Goal: Task Accomplishment & Management: Manage account settings

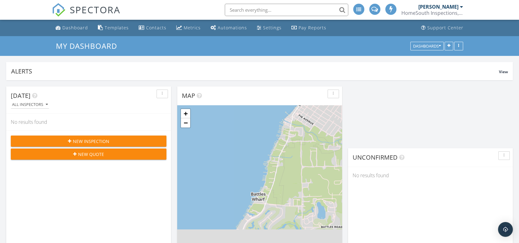
scroll to position [619, 530]
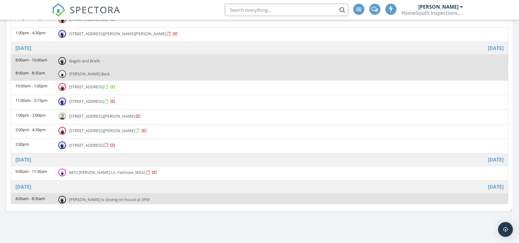
scroll to position [412, 0]
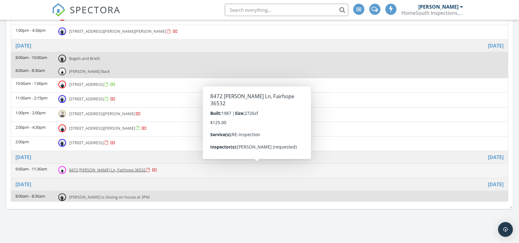
click at [110, 168] on span "8472 Samuel Jones Ln, Fairhope 36532" at bounding box center [107, 170] width 76 height 6
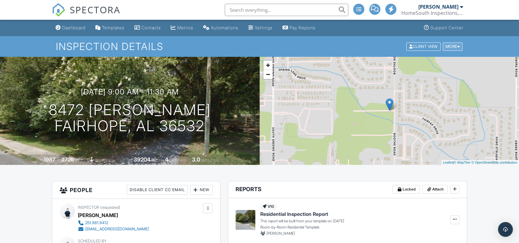
click at [454, 46] on div "More" at bounding box center [453, 46] width 20 height 8
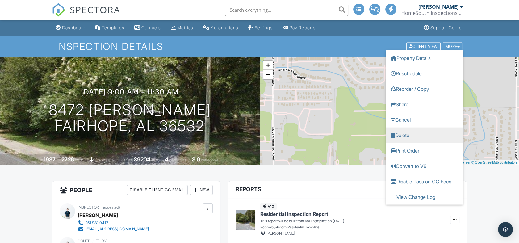
click at [414, 134] on link "Delete" at bounding box center [424, 134] width 77 height 15
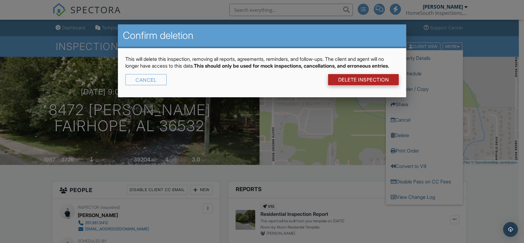
click at [355, 85] on link "DELETE Inspection" at bounding box center [363, 79] width 71 height 11
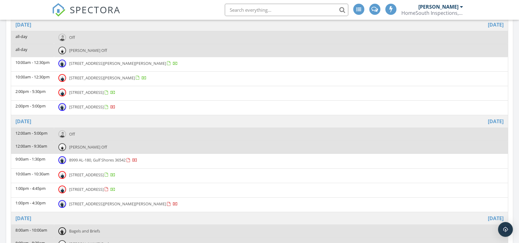
scroll to position [309, 0]
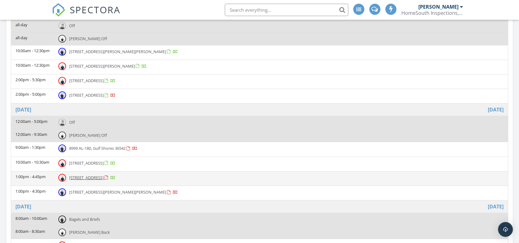
click at [104, 178] on span "[STREET_ADDRESS]" at bounding box center [86, 178] width 35 height 6
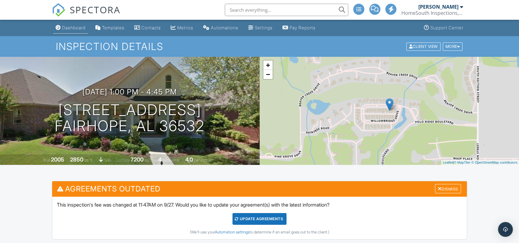
click at [68, 31] on link "Dashboard" at bounding box center [70, 27] width 35 height 11
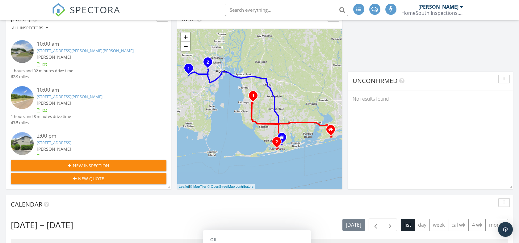
scroll to position [69, 0]
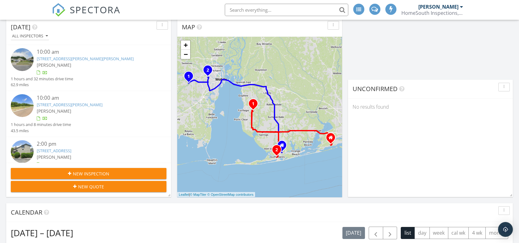
click at [103, 59] on link "[STREET_ADDRESS][PERSON_NAME][PERSON_NAME]" at bounding box center [85, 59] width 97 height 6
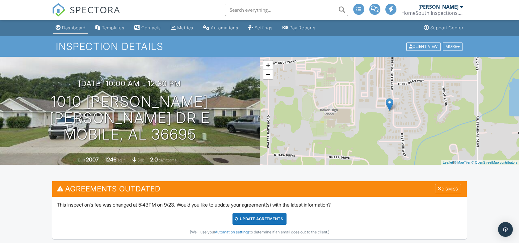
click at [72, 26] on div "Dashboard" at bounding box center [73, 27] width 23 height 5
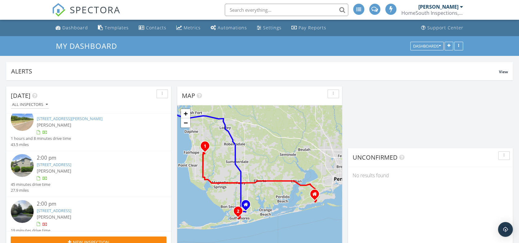
scroll to position [66, 0]
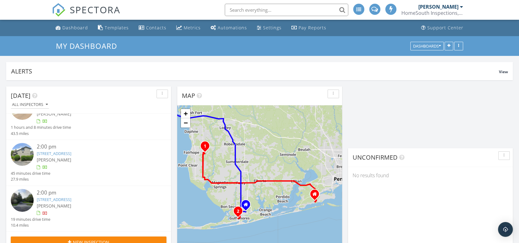
click at [71, 199] on link "[STREET_ADDRESS]" at bounding box center [54, 200] width 35 height 6
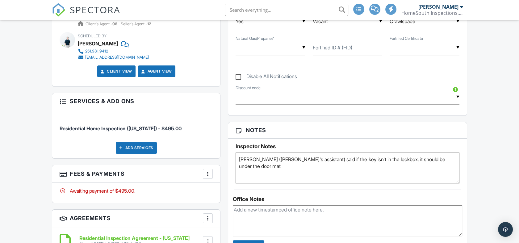
click at [353, 158] on textarea "Beth (David's assistant) said if the key isn't in the lockbox, it should be und…" at bounding box center [348, 168] width 224 height 31
click at [391, 178] on textarea "Beth (David's assistant) said if the key isn't in the lockbox, it should be und…" at bounding box center [348, 168] width 224 height 31
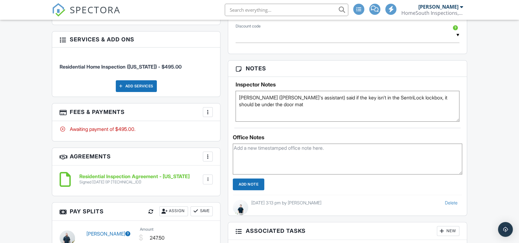
scroll to position [427, 0]
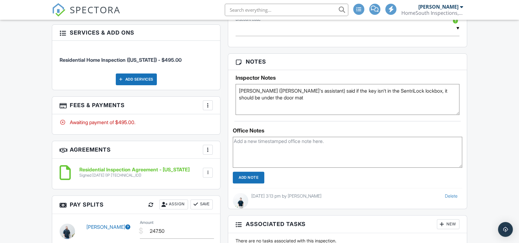
type textarea "Beth (David's assistant) said if the key isn't in the SentriLock lockbox, it sh…"
click at [257, 177] on input "Add Note" at bounding box center [248, 178] width 31 height 12
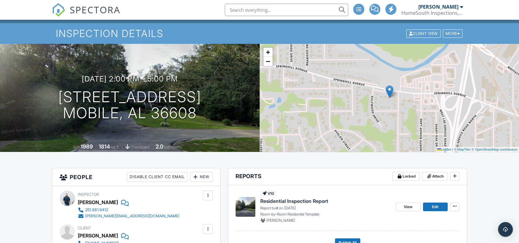
scroll to position [0, 0]
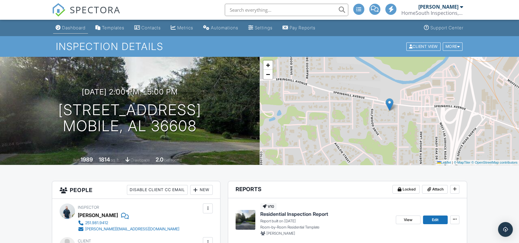
click at [65, 28] on div "Dashboard" at bounding box center [73, 27] width 23 height 5
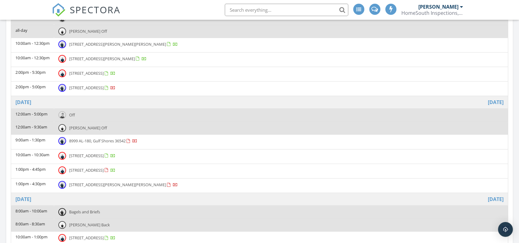
scroll to position [377, 0]
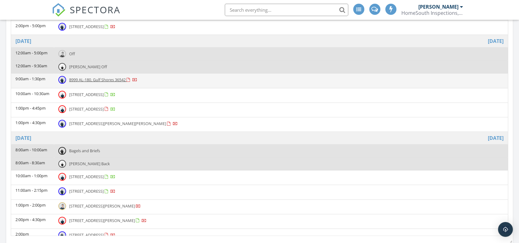
click at [85, 80] on span "8999 AL-180, Gulf Shores 36542" at bounding box center [97, 80] width 56 height 6
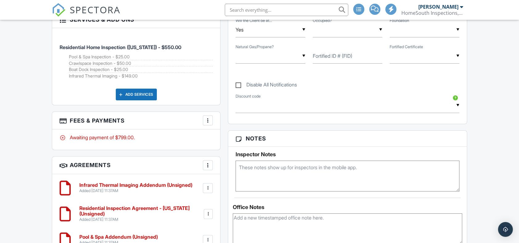
scroll to position [544, 0]
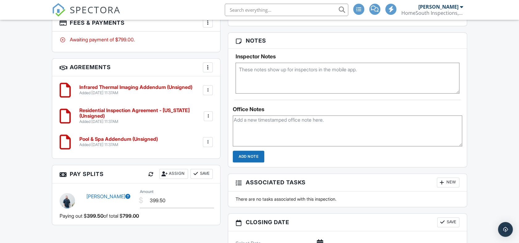
click at [290, 74] on textarea at bounding box center [348, 78] width 224 height 31
paste textarea "Keypad for main level of home - USE THE FRENCH DOORS FACING THE WATER: code 295…"
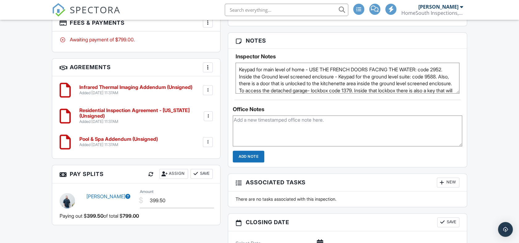
scroll to position [14, 0]
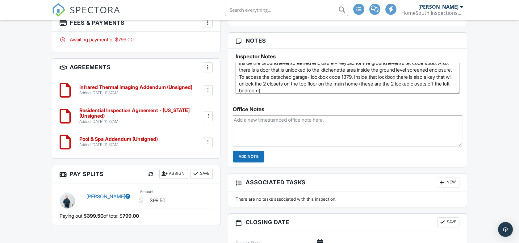
type textarea "Keypad for main level of home - USE THE FRENCH DOORS FACING THE WATER: code 295…"
click at [249, 153] on input "Add Note" at bounding box center [248, 157] width 31 height 12
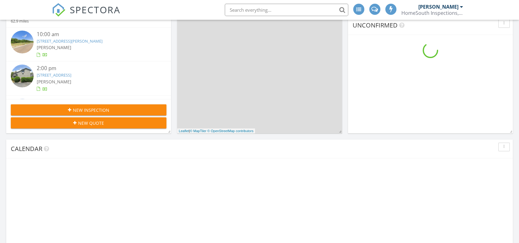
scroll to position [377, 0]
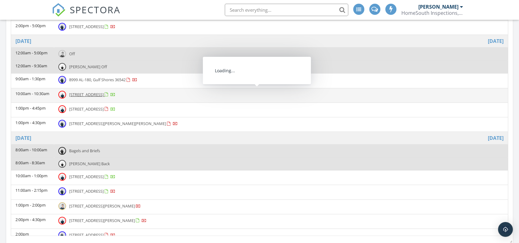
click at [81, 96] on span "[STREET_ADDRESS]" at bounding box center [86, 95] width 35 height 6
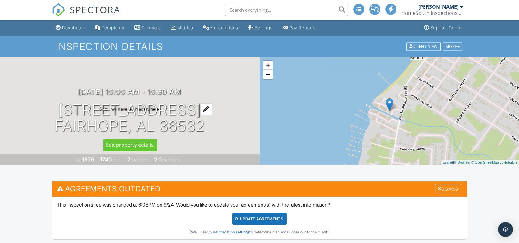
click at [205, 109] on div at bounding box center [206, 108] width 12 height 11
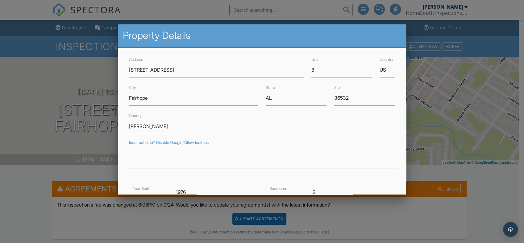
click at [9, 100] on div at bounding box center [262, 121] width 524 height 304
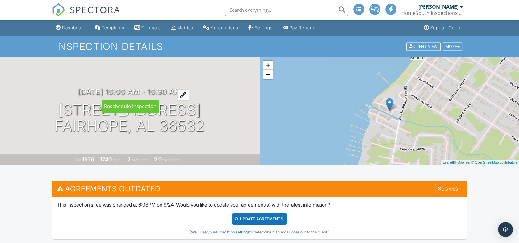
click at [189, 91] on div at bounding box center [183, 94] width 12 height 11
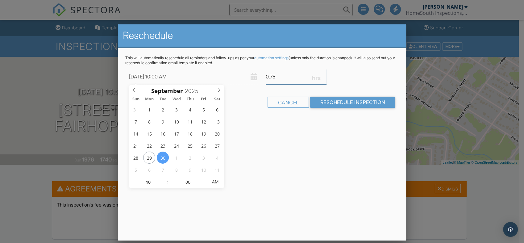
click at [325, 74] on input "0.75" at bounding box center [296, 76] width 61 height 15
click at [325, 74] on input "1" at bounding box center [296, 76] width 61 height 15
click at [325, 74] on input "1.25" at bounding box center [296, 76] width 61 height 15
click at [325, 74] on input "1.5" at bounding box center [296, 76] width 61 height 15
click at [325, 74] on input "1.75" at bounding box center [296, 76] width 61 height 15
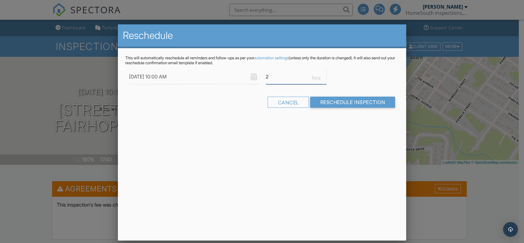
type input "2"
click at [325, 74] on input "2" at bounding box center [296, 76] width 61 height 15
click at [299, 103] on div "Cancel" at bounding box center [288, 102] width 41 height 11
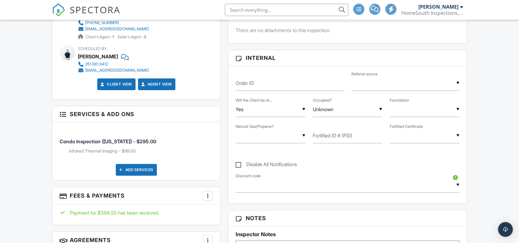
scroll to position [446, 0]
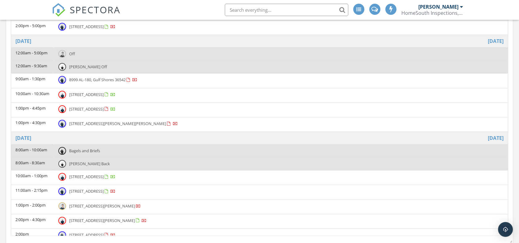
click at [100, 121] on span "7791 Simmons Dr, Foley 36535" at bounding box center [117, 124] width 97 height 6
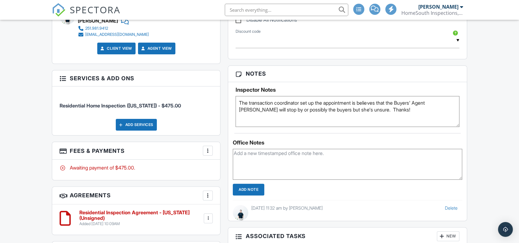
scroll to position [426, 0]
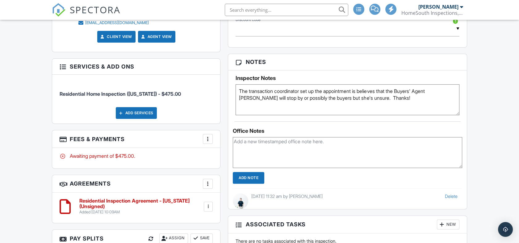
click at [415, 104] on textarea "The transaction coordinator set up the appointment is believes that the Buyers'…" at bounding box center [348, 99] width 224 height 31
click at [240, 90] on textarea "The transaction coordinator set up the appointment is believes that the Buyers'…" at bounding box center [348, 99] width 224 height 31
paste textarea "Access Type: SentriLock Location: Lockbox on table shelf to left of front door"
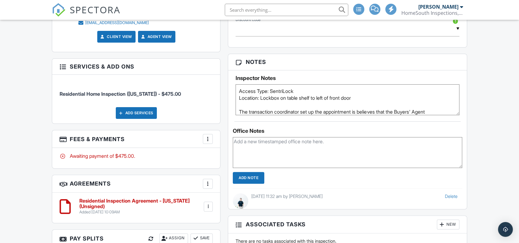
type textarea "Access Type: SentriLock Location: Lockbox on table shelf to left of front door …"
click at [248, 177] on input "Add Note" at bounding box center [248, 178] width 31 height 12
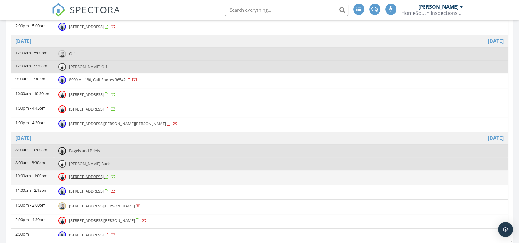
click at [104, 174] on span "31579 Shadwell Dr, Spanish Fort 36527" at bounding box center [86, 177] width 35 height 6
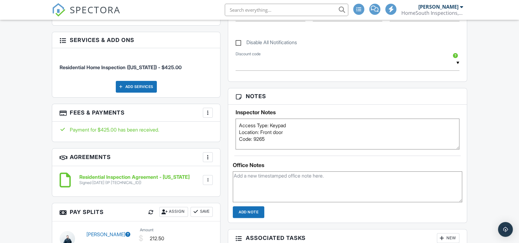
type textarea "Access Type: Keypad Location: Front door Code: 9265"
click at [252, 210] on input "Add Note" at bounding box center [248, 212] width 31 height 12
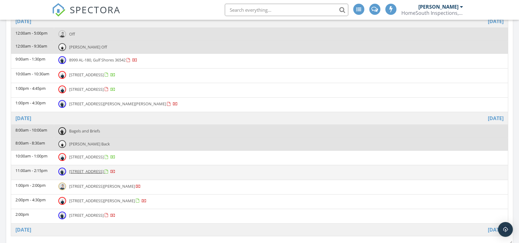
scroll to position [31, 0]
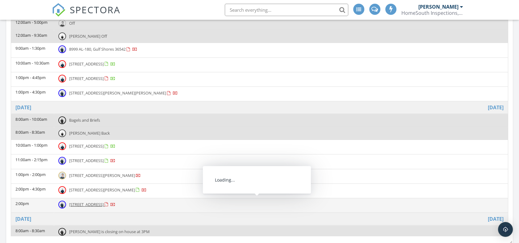
click at [104, 203] on span "[STREET_ADDRESS]" at bounding box center [86, 205] width 35 height 6
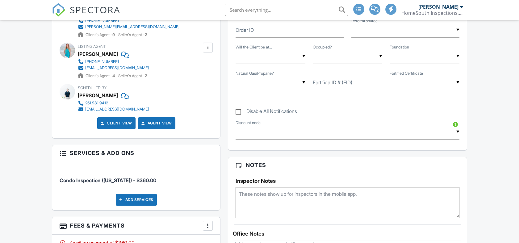
scroll to position [343, 0]
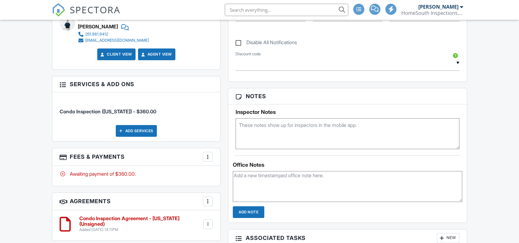
click at [297, 142] on textarea at bounding box center [348, 133] width 224 height 31
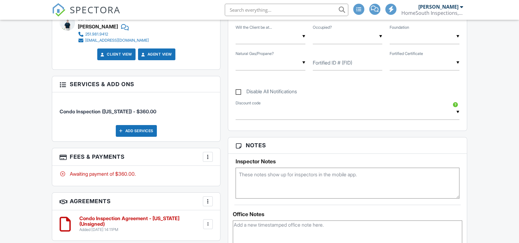
scroll to position [392, 0]
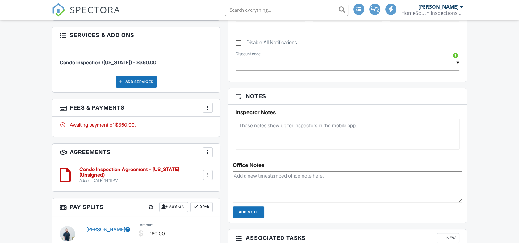
paste textarea "Code obtained at Front Desk"
type textarea "Code obtained at Front Desk"
click at [245, 211] on input "Add Note" at bounding box center [248, 212] width 31 height 12
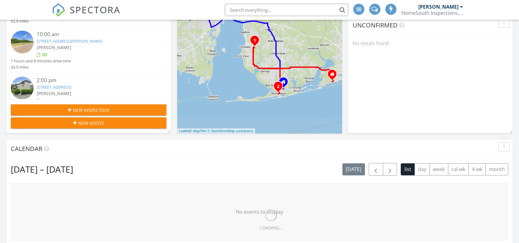
scroll to position [377, 0]
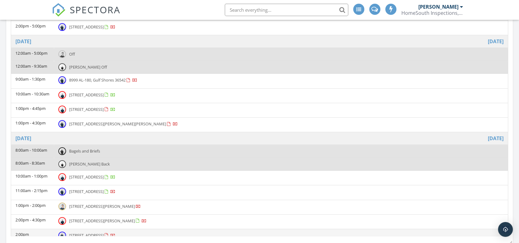
click at [104, 232] on span "[STREET_ADDRESS]" at bounding box center [86, 235] width 35 height 6
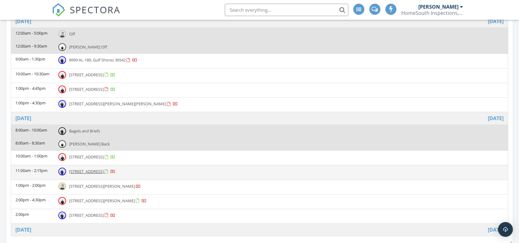
scroll to position [31, 0]
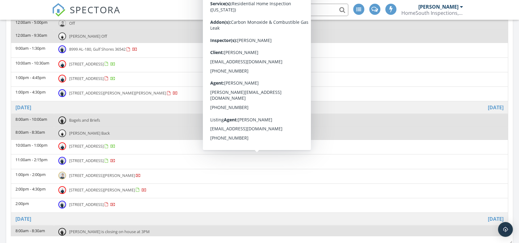
click at [104, 158] on span "[STREET_ADDRESS]" at bounding box center [86, 161] width 35 height 6
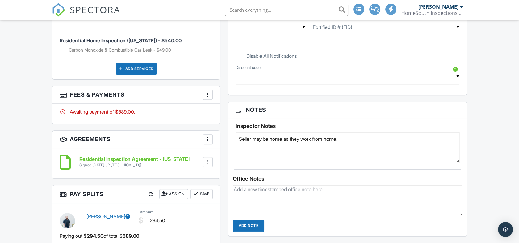
scroll to position [474, 0]
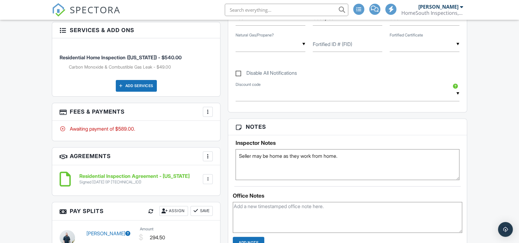
click at [382, 164] on textarea "Seller may be home as they work from home." at bounding box center [348, 164] width 224 height 31
paste textarea "Access Type: SentriLock Location: Behind column front porch"
click at [347, 154] on textarea "Seller may be home as they work from home." at bounding box center [348, 164] width 224 height 31
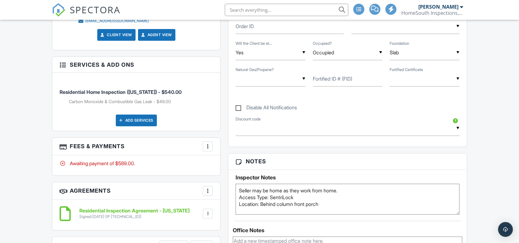
scroll to position [509, 0]
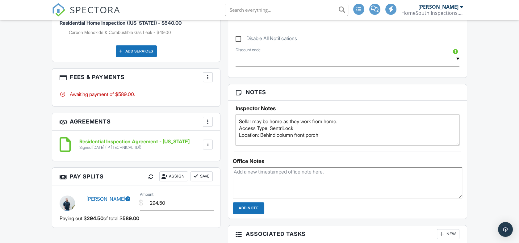
type textarea "Seller may be home as they work from home. Access Type: SentriLock Location: Be…"
click at [252, 205] on input "Add Note" at bounding box center [248, 208] width 31 height 12
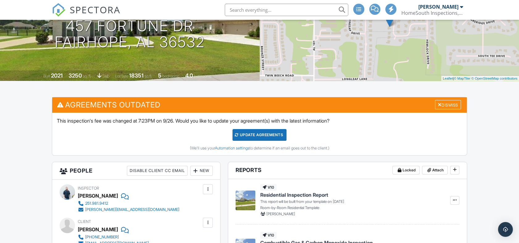
scroll to position [0, 0]
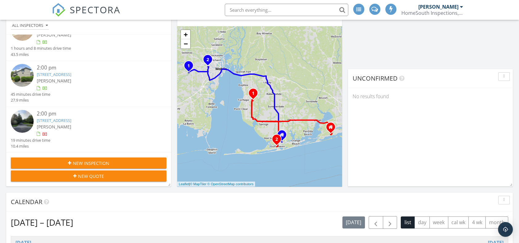
scroll to position [137, 0]
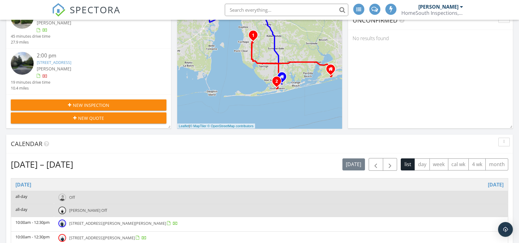
click at [123, 106] on div "New Inspection" at bounding box center [89, 105] width 146 height 6
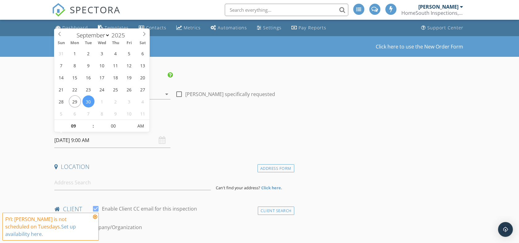
click at [87, 140] on input "[DATE] 9:00 AM" at bounding box center [112, 140] width 116 height 15
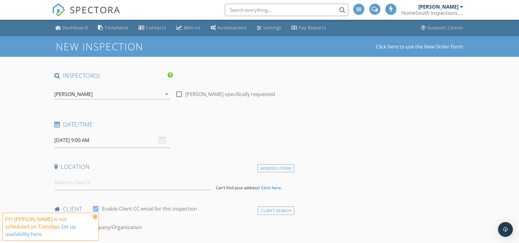
click at [233, 129] on div "Date/Time" at bounding box center [173, 126] width 242 height 12
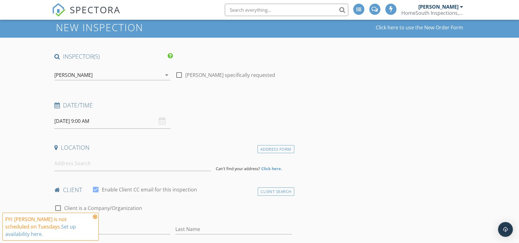
scroll to position [34, 0]
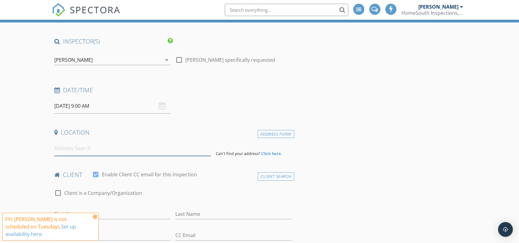
click at [100, 144] on input at bounding box center [132, 148] width 157 height 15
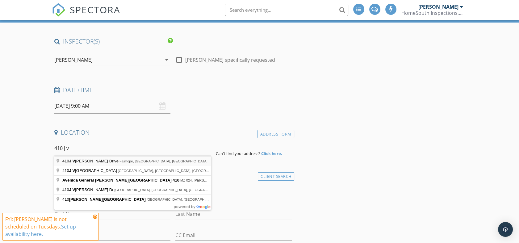
type input "[STREET_ADDRESS][PERSON_NAME]"
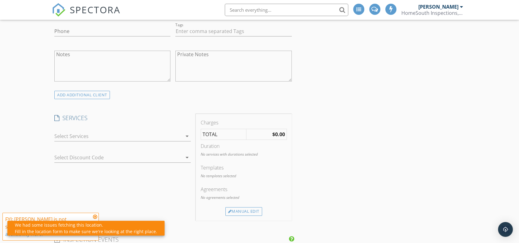
scroll to position [274, 0]
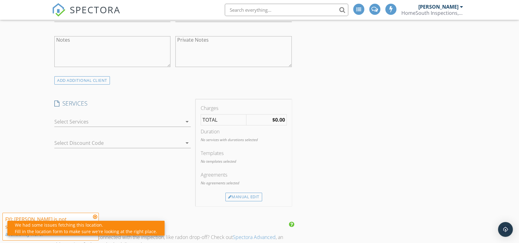
click at [104, 117] on div at bounding box center [118, 122] width 128 height 10
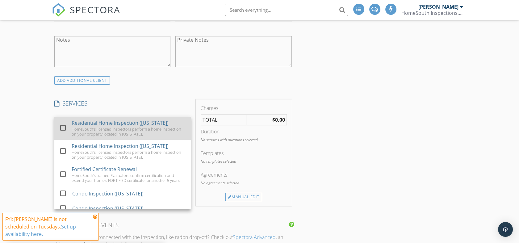
click at [92, 123] on div "Residential Home Inspection ([US_STATE])" at bounding box center [120, 122] width 97 height 7
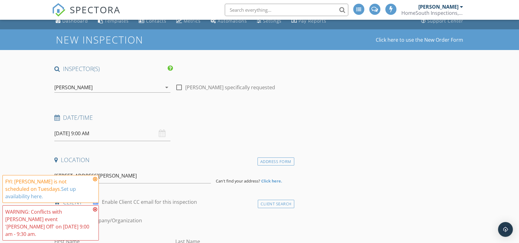
scroll to position [0, 0]
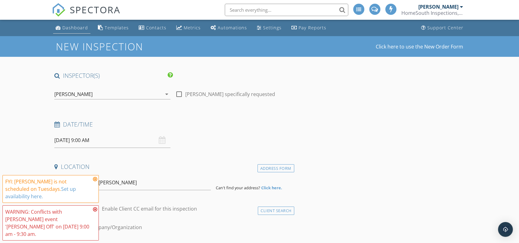
click at [74, 27] on div "Dashboard" at bounding box center [75, 28] width 26 height 6
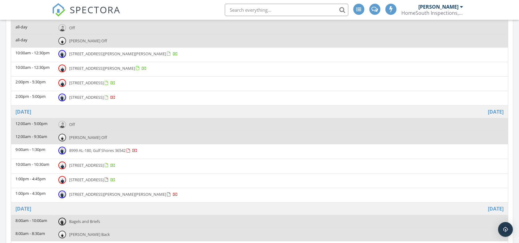
scroll to position [309, 0]
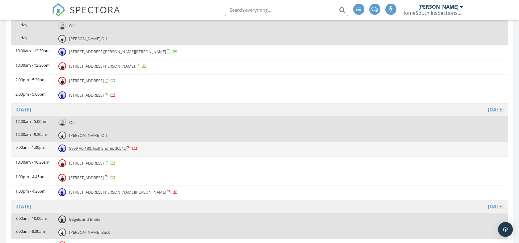
click at [105, 148] on span "8999 AL-180, Gulf Shores 36542" at bounding box center [97, 148] width 56 height 6
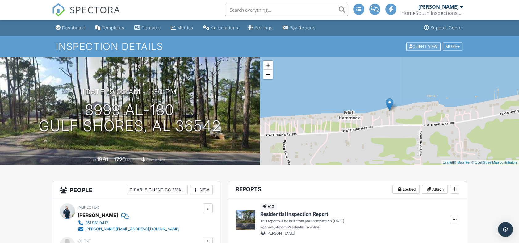
click at [422, 48] on div "Client View" at bounding box center [423, 46] width 34 height 8
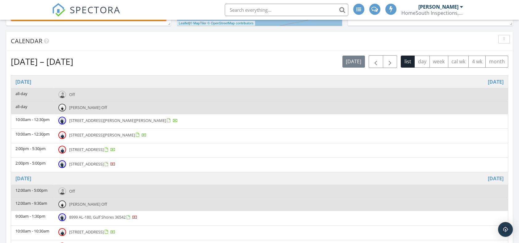
scroll to position [274, 0]
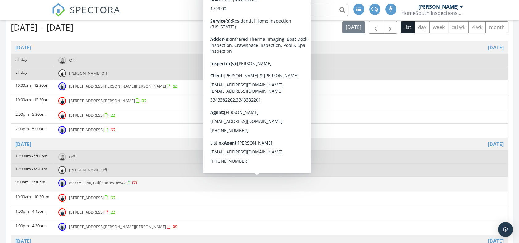
click at [87, 183] on span "8999 AL-180, Gulf Shores 36542" at bounding box center [97, 183] width 56 height 6
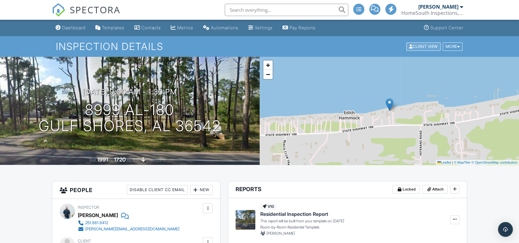
click at [419, 47] on div "Client View" at bounding box center [423, 46] width 34 height 8
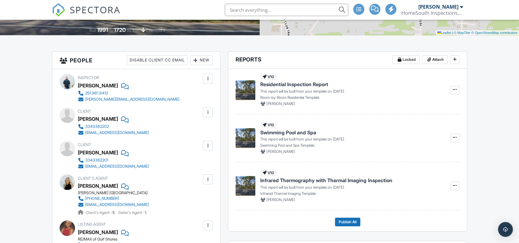
scroll to position [171, 0]
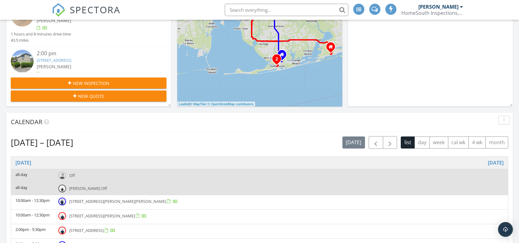
scroll to position [171, 0]
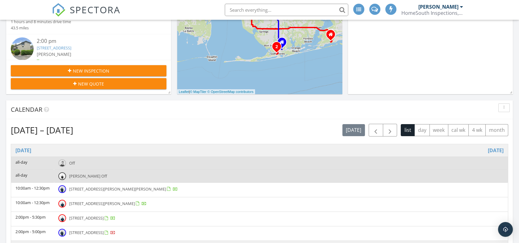
click at [116, 69] on div "New Inspection" at bounding box center [89, 71] width 146 height 6
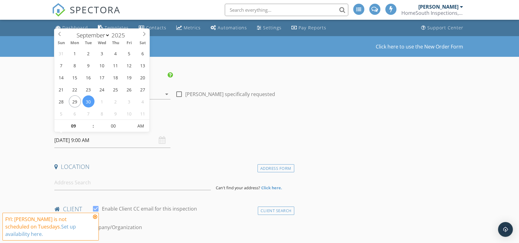
click at [109, 140] on input "09/30/2025 9:00 AM" at bounding box center [112, 140] width 116 height 15
select select "9"
type input "[DATE] 9:00 AM"
click at [207, 128] on h4 "Date/Time" at bounding box center [172, 124] width 237 height 8
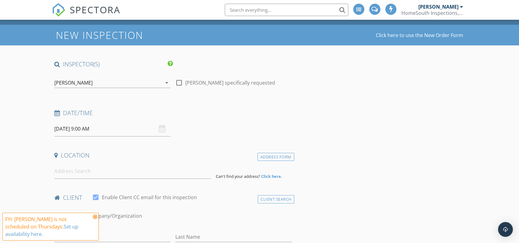
scroll to position [2, 0]
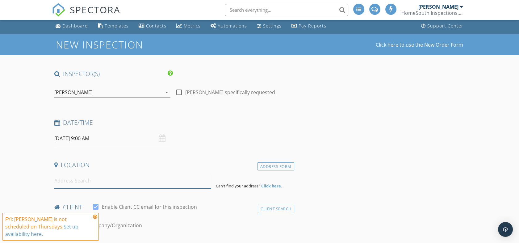
click at [98, 180] on input at bounding box center [132, 180] width 157 height 15
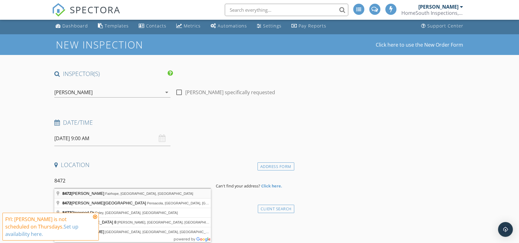
type input "8472 Samuel Jones Ln, Fairhope, AL, USA"
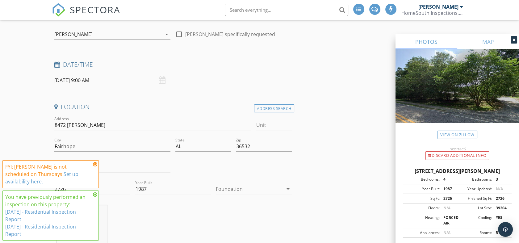
scroll to position [0, 0]
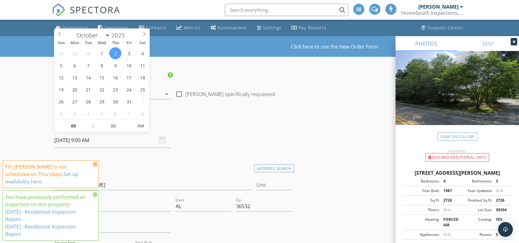
click at [85, 140] on input "[DATE] 9:00 AM" at bounding box center [112, 140] width 116 height 15
click at [81, 126] on input "09" at bounding box center [73, 126] width 38 height 12
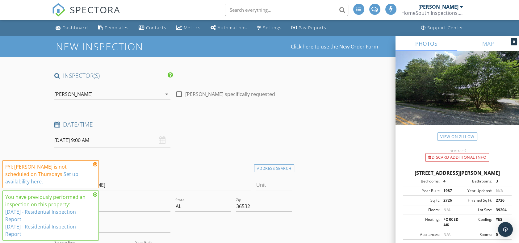
click at [218, 130] on div "Date/Time" at bounding box center [173, 126] width 242 height 12
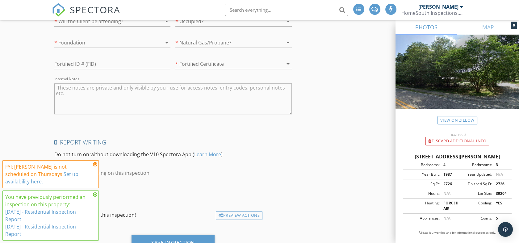
scroll to position [985, 0]
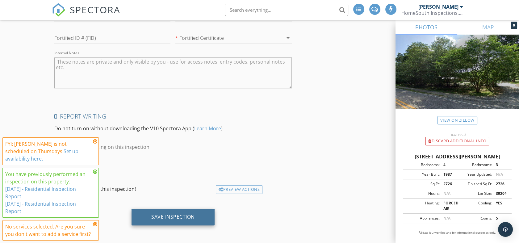
click at [182, 214] on div "Save Inspection" at bounding box center [173, 217] width 44 height 6
click at [183, 214] on div "Saving" at bounding box center [173, 217] width 24 height 6
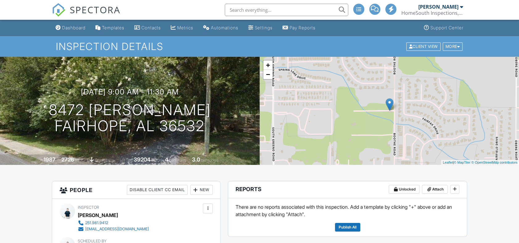
click at [0, 0] on div at bounding box center [0, 0] width 0 height 0
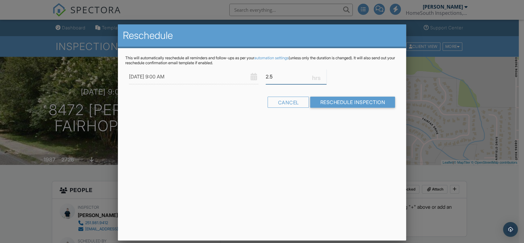
drag, startPoint x: 287, startPoint y: 77, endPoint x: 260, endPoint y: 75, distance: 27.8
click at [260, 75] on div "10/02/2025 9:00 AM 2.5" at bounding box center [262, 76] width 274 height 15
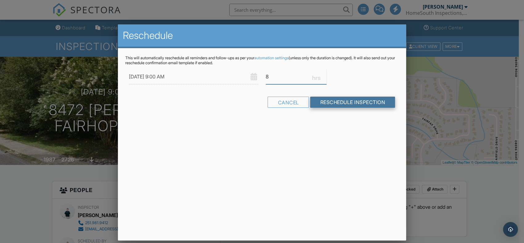
type input "8"
click at [346, 104] on input "Reschedule Inspection" at bounding box center [352, 102] width 85 height 11
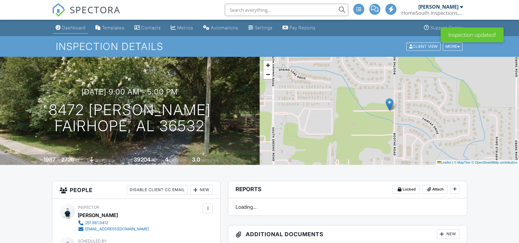
click at [67, 24] on link "Dashboard" at bounding box center [70, 27] width 35 height 11
click at [0, 0] on div at bounding box center [0, 0] width 0 height 0
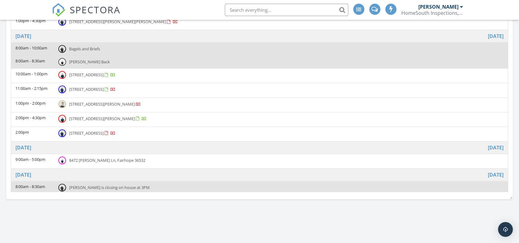
scroll to position [446, 0]
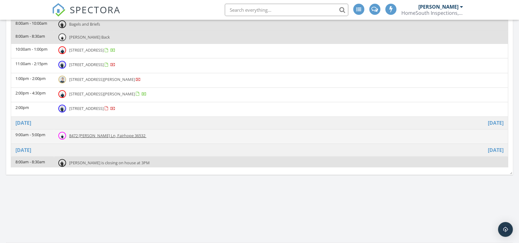
click at [91, 135] on span "8472 Samuel Jones Ln, Fairhope 36532" at bounding box center [107, 136] width 76 height 6
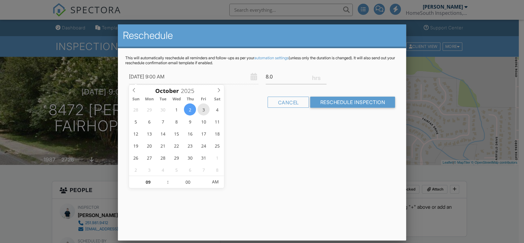
type input "[DATE] 9:00 AM"
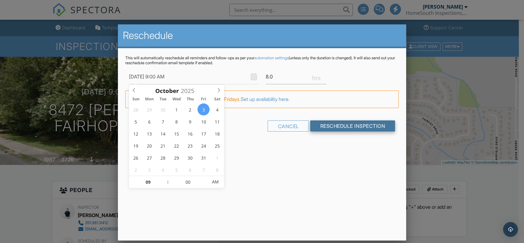
click at [349, 126] on input "Reschedule Inspection" at bounding box center [352, 125] width 85 height 11
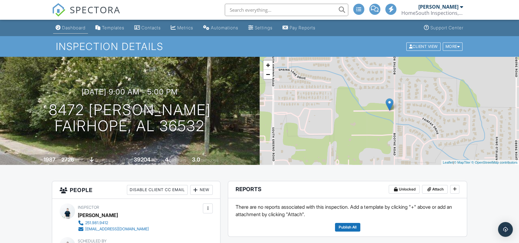
click at [81, 27] on div "Dashboard" at bounding box center [73, 27] width 23 height 5
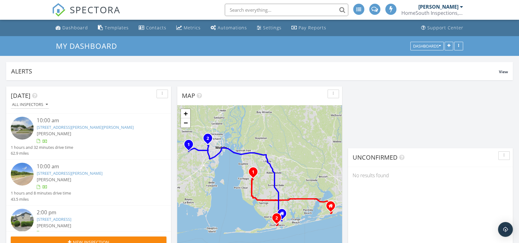
click at [267, 10] on input "text" at bounding box center [286, 10] width 123 height 12
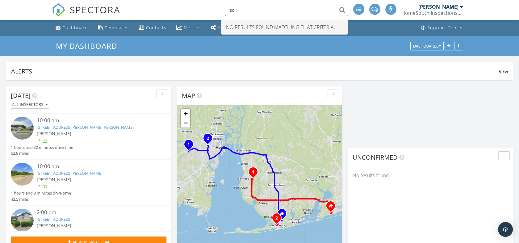
type input "s"
type input "4"
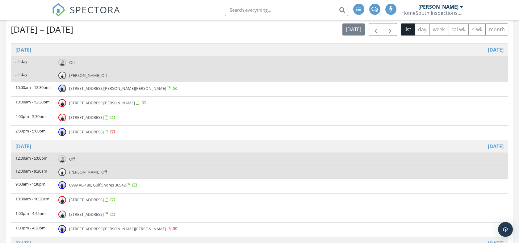
scroll to position [274, 0]
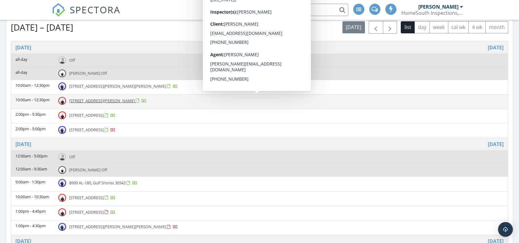
click at [117, 101] on span "408 Meriwether Ct, Fairhope 36532" at bounding box center [102, 101] width 66 height 6
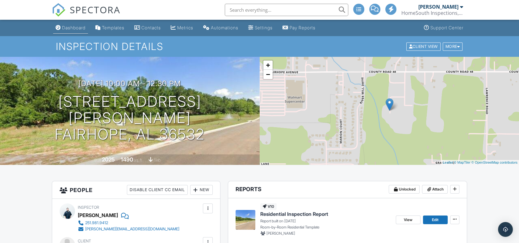
click at [71, 27] on div "Dashboard" at bounding box center [73, 27] width 23 height 5
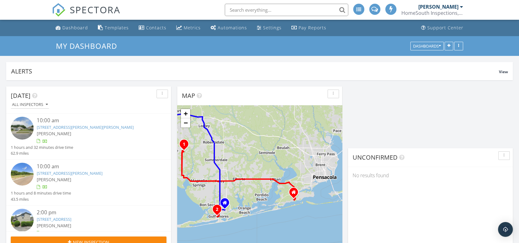
click at [80, 172] on link "408 Meriwether Ct, Fairhope, AL 36532" at bounding box center [70, 173] width 66 height 6
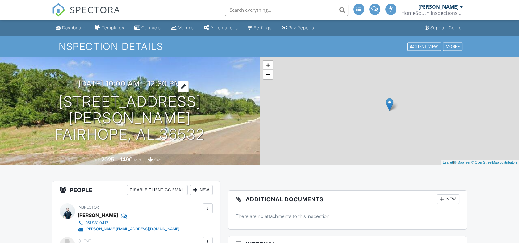
click at [189, 92] on div at bounding box center [183, 86] width 11 height 11
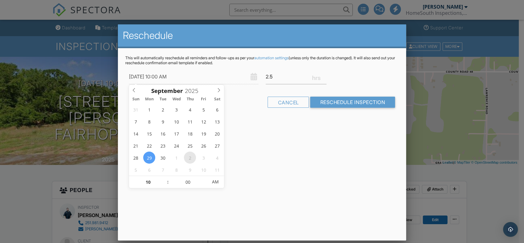
type input "[DATE] 10:00 AM"
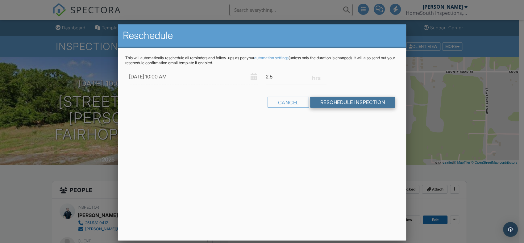
click at [340, 102] on input "Reschedule Inspection" at bounding box center [352, 102] width 85 height 11
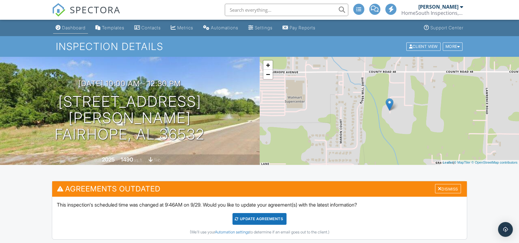
click at [73, 27] on div "Dashboard" at bounding box center [73, 27] width 23 height 5
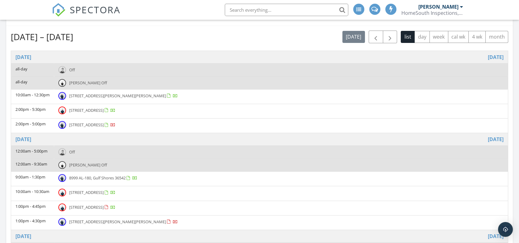
scroll to position [240, 0]
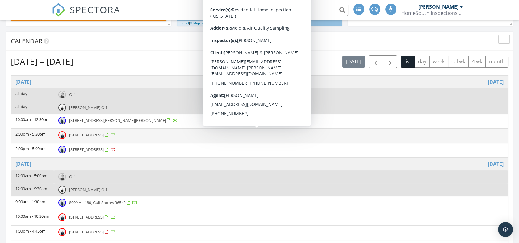
click at [104, 133] on span "389 Clubhouse Dr AA1, Gulf Shores 36542" at bounding box center [86, 135] width 35 height 6
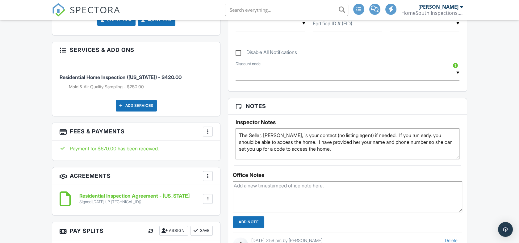
scroll to position [514, 0]
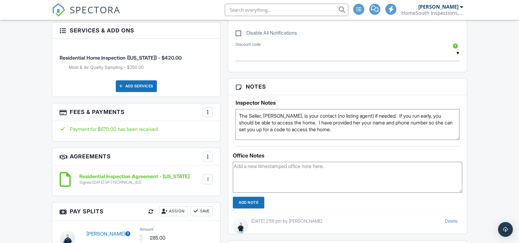
click at [345, 128] on textarea "The Seller, Melissa, is your contact (no listing agent) if needed. If you run e…" at bounding box center [348, 124] width 224 height 31
click at [346, 128] on textarea "The Seller, Melissa, is your contact (no listing agent) if needed. If you run e…" at bounding box center [348, 124] width 224 height 31
type textarea "The Seller, Melissa, is your contact (no listing agent) if needed. If you run e…"
click at [255, 199] on input "Add Note" at bounding box center [248, 203] width 31 height 12
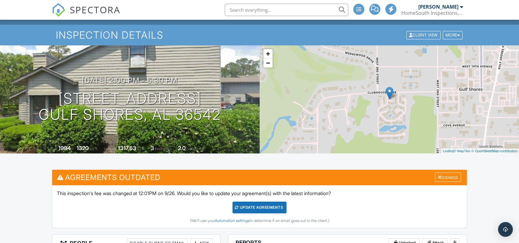
scroll to position [0, 0]
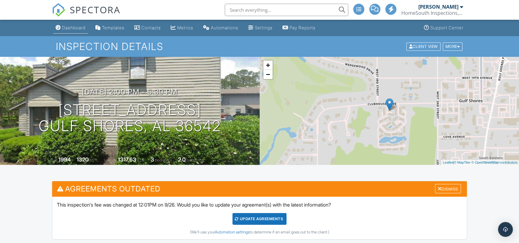
click at [75, 29] on div "Dashboard" at bounding box center [73, 27] width 23 height 5
click at [0, 0] on div at bounding box center [0, 0] width 0 height 0
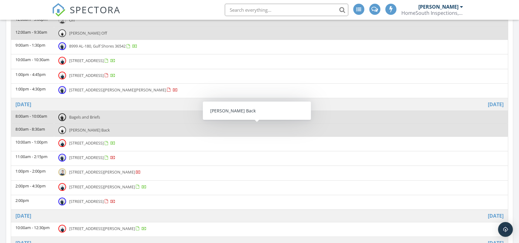
scroll to position [343, 0]
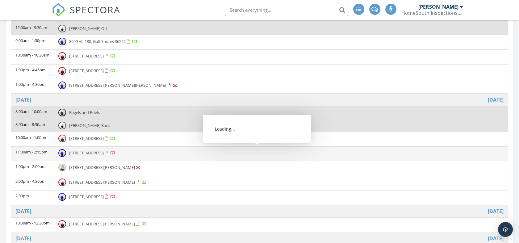
drag, startPoint x: 115, startPoint y: 155, endPoint x: 116, endPoint y: 152, distance: 3.6
click at [104, 152] on span "[STREET_ADDRESS]" at bounding box center [86, 153] width 35 height 6
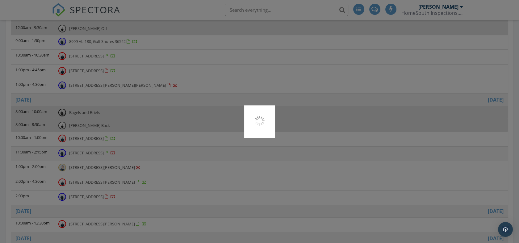
click at [116, 152] on div at bounding box center [259, 121] width 519 height 243
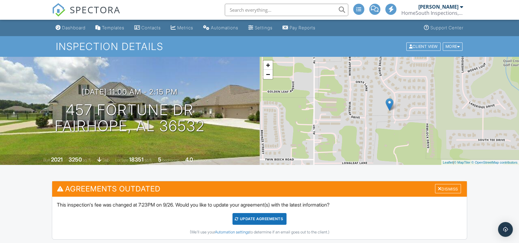
click at [73, 26] on div "Dashboard" at bounding box center [73, 27] width 23 height 5
click at [0, 0] on div at bounding box center [0, 0] width 0 height 0
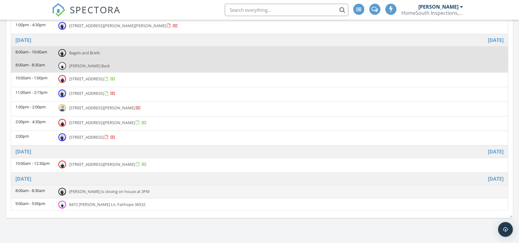
scroll to position [446, 0]
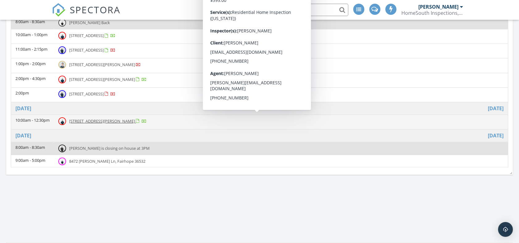
click at [102, 118] on span "408 Meriwether Ct, Fairhope 36532" at bounding box center [102, 121] width 66 height 6
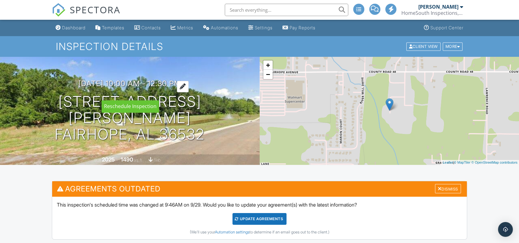
click at [189, 90] on div at bounding box center [183, 86] width 12 height 11
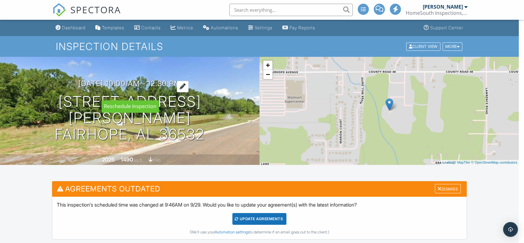
click at [190, 90] on div "Reschedule" at bounding box center [262, 88] width 203 height 24
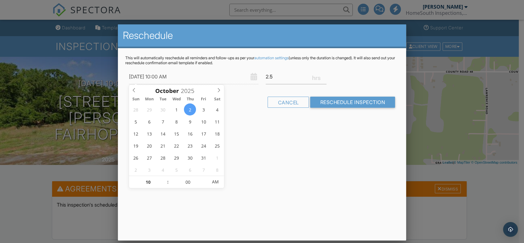
type input "10/10/2025 10:00 AM"
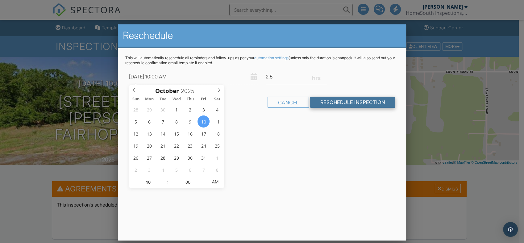
click at [344, 104] on input "Reschedule Inspection" at bounding box center [352, 102] width 85 height 11
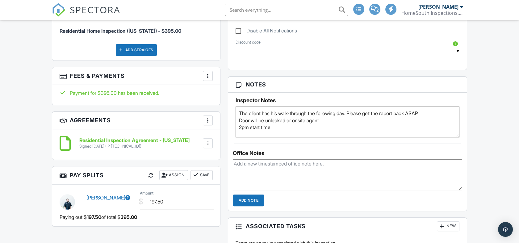
scroll to position [480, 0]
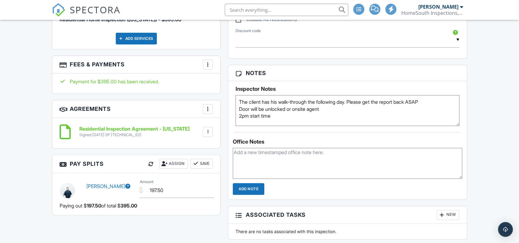
click at [239, 101] on textarea "The client has his walk-through the following day. Please get the report back A…" at bounding box center [348, 110] width 224 height 31
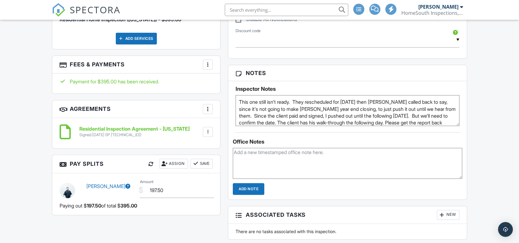
drag, startPoint x: 298, startPoint y: 121, endPoint x: 230, endPoint y: 92, distance: 73.7
click at [230, 92] on div "Inspector Notes The client has his walk-through the following day. Please get t…" at bounding box center [347, 103] width 238 height 45
type textarea "This one still isn't ready. They rescheduled for [DATE] then [PERSON_NAME] call…"
click at [286, 160] on textarea at bounding box center [347, 163] width 229 height 31
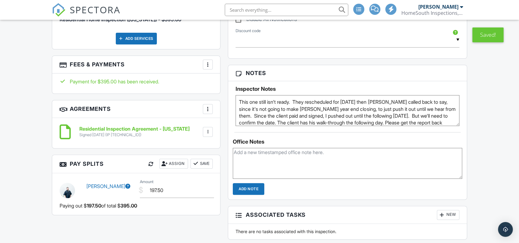
click at [275, 153] on textarea at bounding box center [347, 163] width 229 height 31
drag, startPoint x: 298, startPoint y: 121, endPoint x: 229, endPoint y: 85, distance: 77.5
click at [229, 85] on div "Inspector Notes The client has his walk-through the following day. Please get t…" at bounding box center [347, 103] width 238 height 45
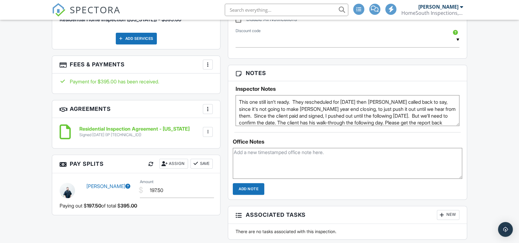
scroll to position [24, 0]
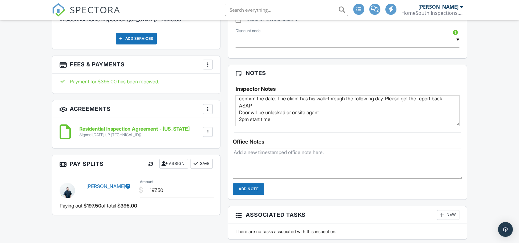
click at [249, 153] on textarea at bounding box center [347, 163] width 229 height 31
paste textarea "Access Type: SentriLock Location: Behind column front porch"
type textarea "Access Type: SentriLock Location: Behind column front porch"
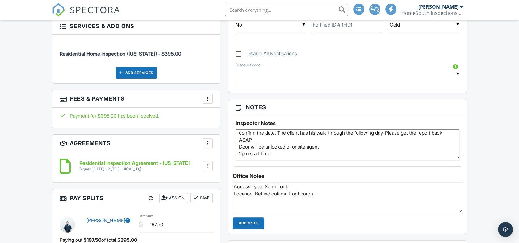
drag, startPoint x: 327, startPoint y: 192, endPoint x: 223, endPoint y: 176, distance: 105.9
click at [223, 176] on div "All emails and texts are disabled for this inspection! All emails and texts hav…" at bounding box center [259, 56] width 423 height 642
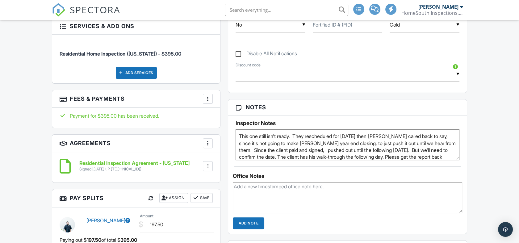
click at [255, 225] on input "Add Note" at bounding box center [248, 223] width 31 height 12
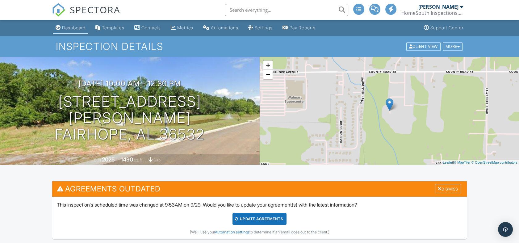
click at [79, 25] on div "Dashboard" at bounding box center [73, 27] width 23 height 5
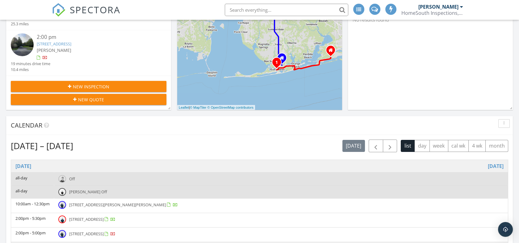
scroll to position [171, 0]
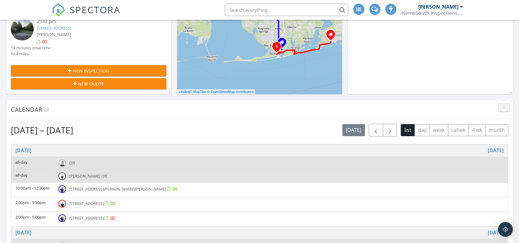
click at [500, 107] on button "button" at bounding box center [503, 107] width 11 height 9
click at [439, 108] on div "Calendar" at bounding box center [255, 109] width 488 height 9
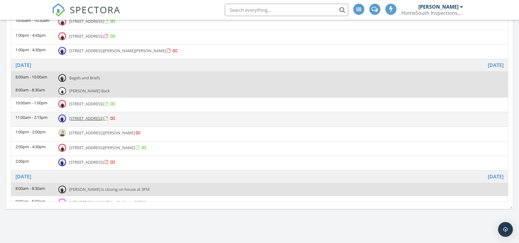
scroll to position [31, 0]
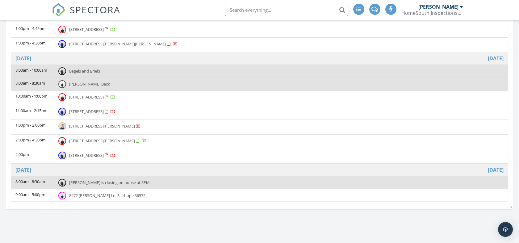
click at [27, 168] on link "[DATE]" at bounding box center [23, 169] width 16 height 7
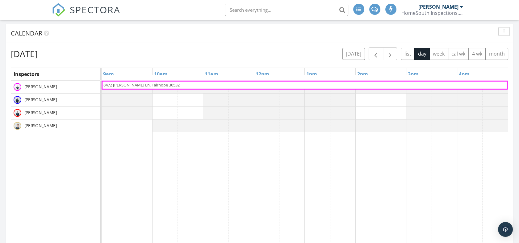
scroll to position [240, 0]
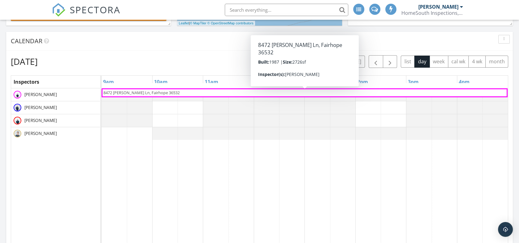
drag, startPoint x: 132, startPoint y: 94, endPoint x: 124, endPoint y: 93, distance: 7.8
click at [124, 93] on span "8472 Samuel Jones Ln, Fairhope 36532" at bounding box center [141, 93] width 76 height 6
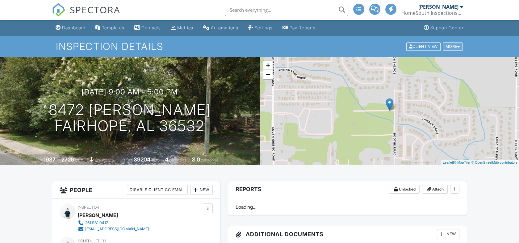
click at [455, 49] on div "More" at bounding box center [453, 46] width 20 height 8
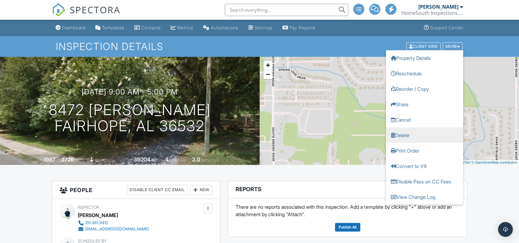
click at [419, 134] on link "Delete" at bounding box center [424, 134] width 77 height 15
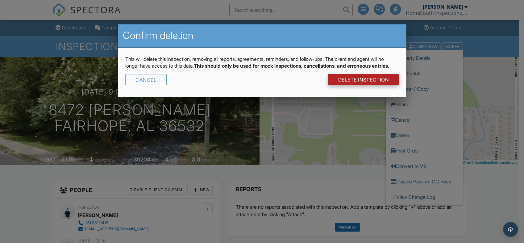
click at [361, 85] on link "DELETE Inspection" at bounding box center [363, 79] width 71 height 11
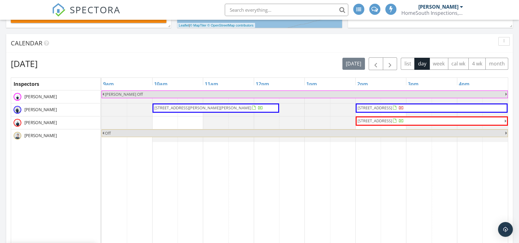
scroll to position [171, 0]
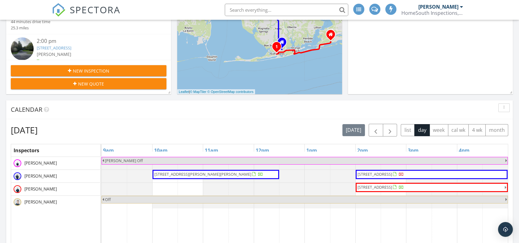
click at [102, 168] on div at bounding box center [102, 163] width 0 height 13
click at [184, 128] on div "Monday, September 29, 2025 today list day week cal wk 4 wk month" at bounding box center [259, 130] width 497 height 13
click at [440, 126] on button "week" at bounding box center [438, 130] width 19 height 12
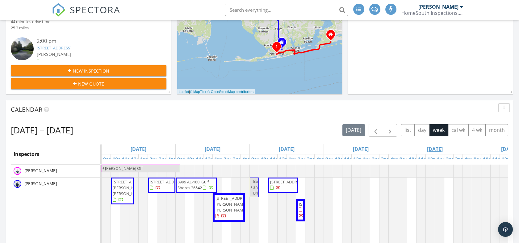
click at [438, 148] on link "Fri 10/3" at bounding box center [434, 149] width 19 height 10
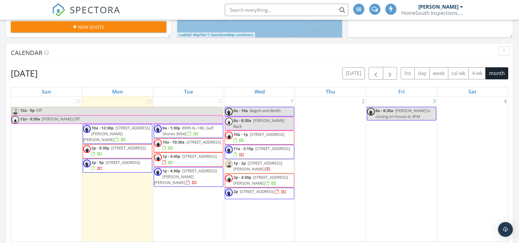
scroll to position [240, 0]
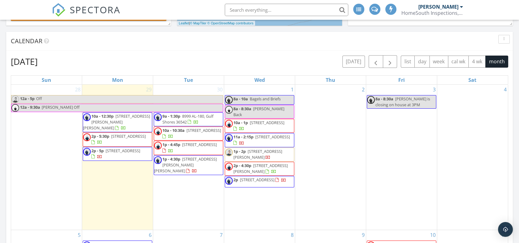
click at [399, 131] on div "3 8a - 8:30a Brandon is closing on house at 3PM" at bounding box center [401, 157] width 71 height 145
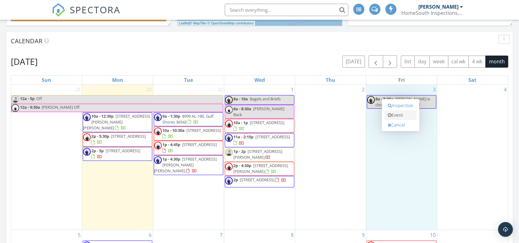
click at [395, 114] on link "Event" at bounding box center [401, 115] width 32 height 10
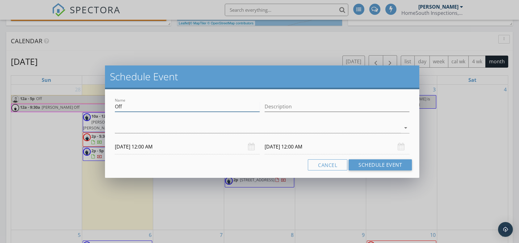
click at [218, 106] on input "Off" at bounding box center [187, 107] width 145 height 10
click at [247, 108] on input "Off" at bounding box center [187, 107] width 145 height 10
click at [359, 130] on div at bounding box center [258, 128] width 286 height 10
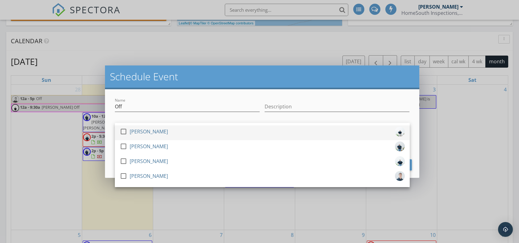
click at [123, 132] on div at bounding box center [123, 131] width 10 height 10
click at [133, 107] on input "Off" at bounding box center [187, 107] width 145 height 10
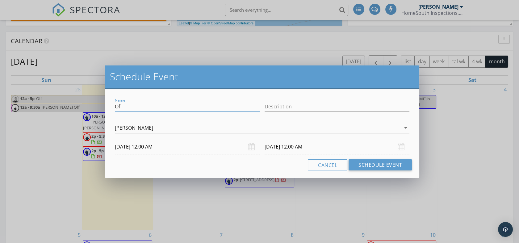
type input "O"
type input "Pencil-in Capt. [PERSON_NAME]"
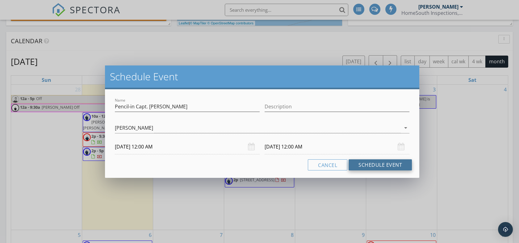
click at [377, 165] on button "Schedule Event" at bounding box center [380, 164] width 63 height 11
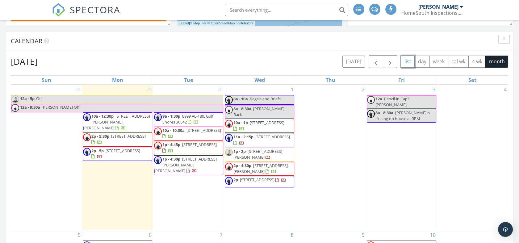
click at [409, 62] on button "list" at bounding box center [408, 62] width 14 height 12
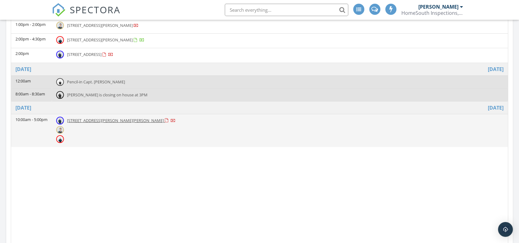
scroll to position [377, 0]
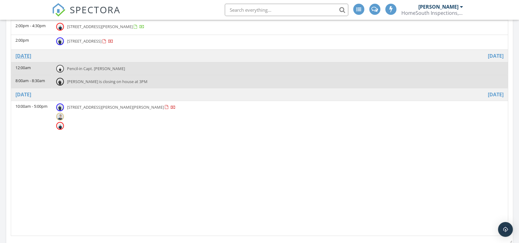
click at [27, 56] on link "[DATE]" at bounding box center [23, 55] width 16 height 7
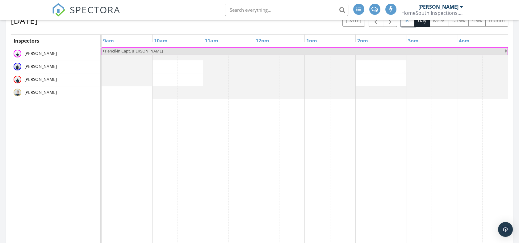
scroll to position [240, 0]
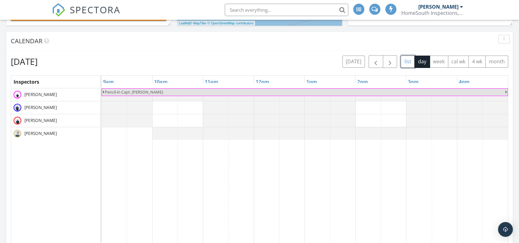
click at [410, 60] on button "list" at bounding box center [408, 62] width 14 height 12
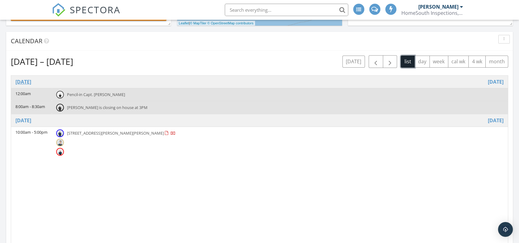
click at [23, 81] on link "[DATE]" at bounding box center [23, 81] width 16 height 7
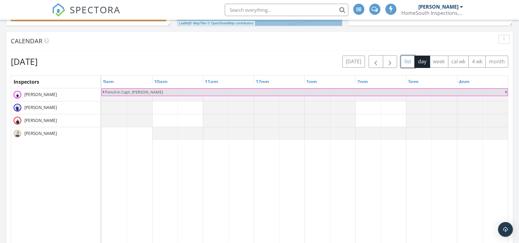
click at [102, 98] on div at bounding box center [102, 94] width 0 height 13
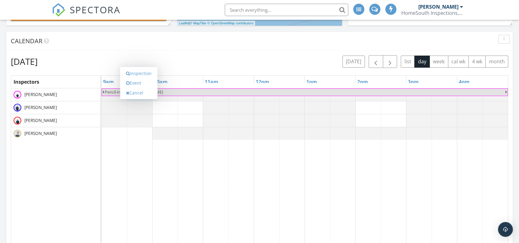
click at [200, 71] on div "Friday, October 3, 2025 today list day week cal wk 4 wk month Inspectors 9am 10…" at bounding box center [259, 214] width 497 height 318
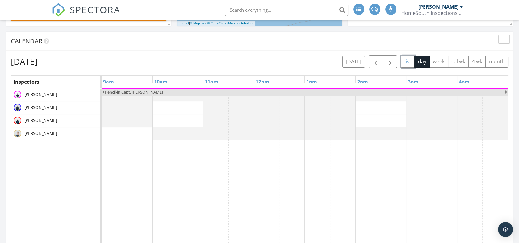
click at [406, 66] on button "list" at bounding box center [408, 62] width 14 height 12
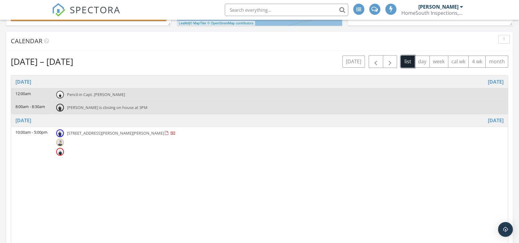
scroll to position [206, 0]
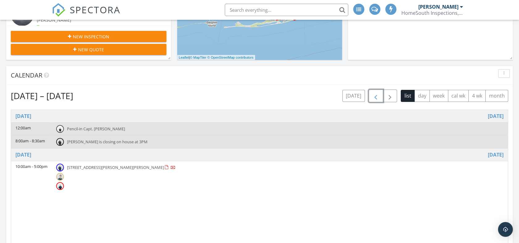
click at [377, 97] on span "button" at bounding box center [375, 95] width 7 height 7
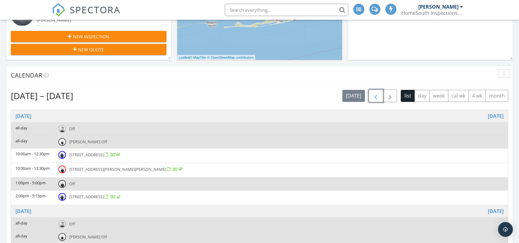
scroll to position [240, 0]
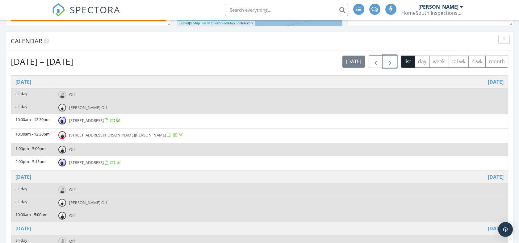
click at [393, 61] on span "button" at bounding box center [389, 61] width 7 height 7
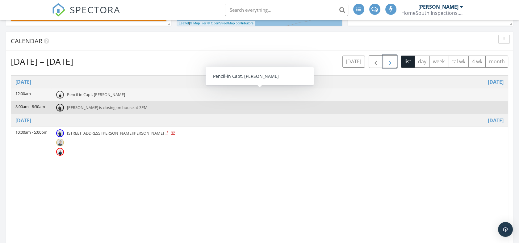
click at [92, 96] on span "Pencil-in Capt. [PERSON_NAME]" at bounding box center [96, 95] width 58 height 6
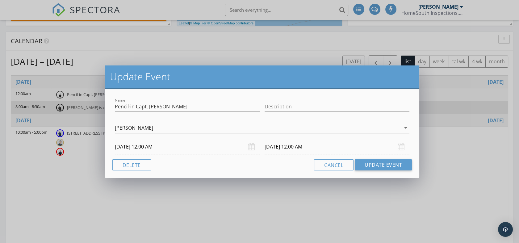
click at [297, 55] on div "Update Event Name Pencil-in Capt. O'Neal Description Matt Gann arrow_drop_down …" at bounding box center [259, 121] width 519 height 243
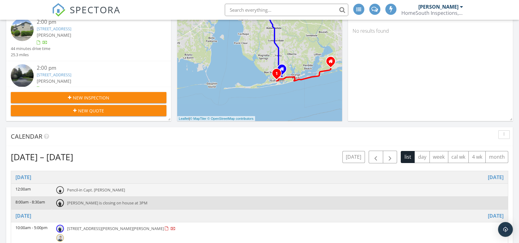
scroll to position [137, 0]
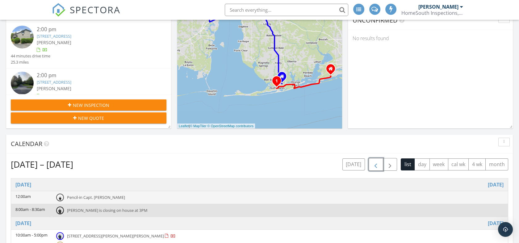
click at [377, 164] on span "button" at bounding box center [375, 164] width 7 height 7
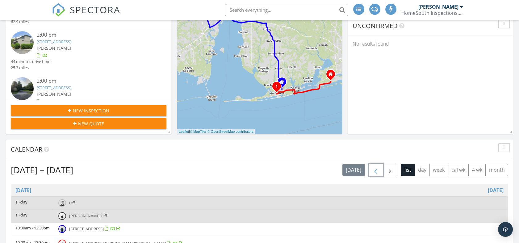
scroll to position [171, 0]
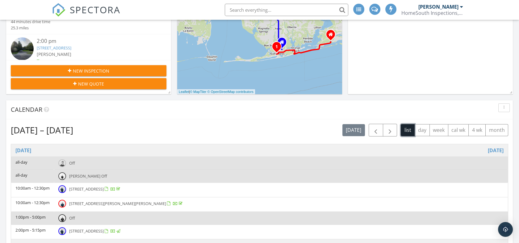
click at [409, 129] on button "list" at bounding box center [408, 130] width 14 height 12
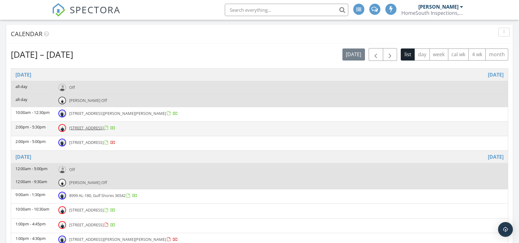
scroll to position [235, 0]
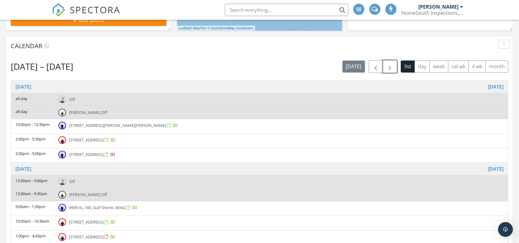
click at [388, 68] on span "button" at bounding box center [389, 66] width 7 height 7
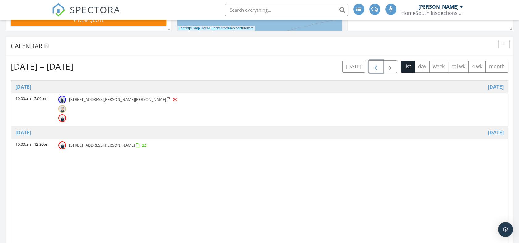
click at [378, 68] on span "button" at bounding box center [375, 66] width 7 height 7
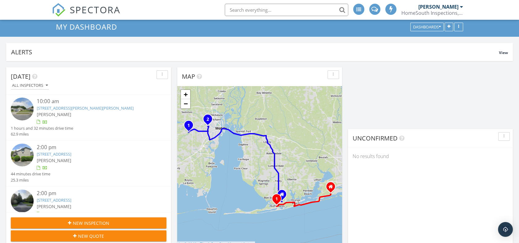
scroll to position [0, 0]
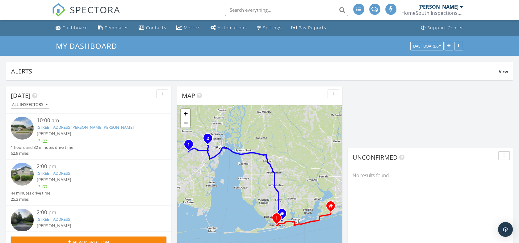
click at [279, 7] on input "text" at bounding box center [286, 10] width 123 height 12
paste input "[STREET_ADDRESS]"
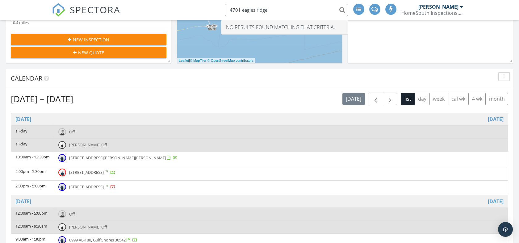
scroll to position [206, 0]
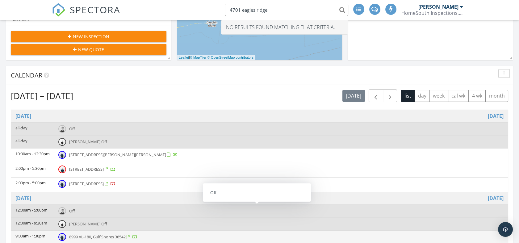
type input "4701 eagles ridge"
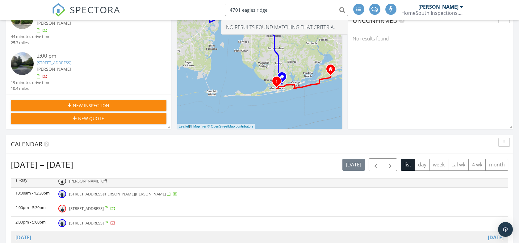
scroll to position [137, 0]
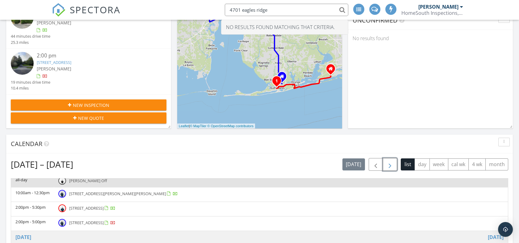
click at [388, 166] on span "button" at bounding box center [389, 164] width 7 height 7
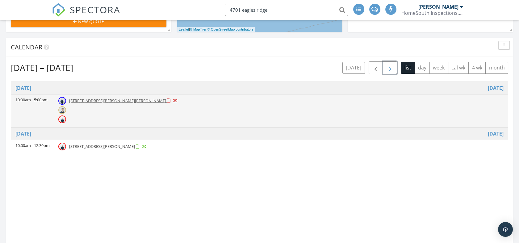
scroll to position [240, 0]
